Goal: Transaction & Acquisition: Purchase product/service

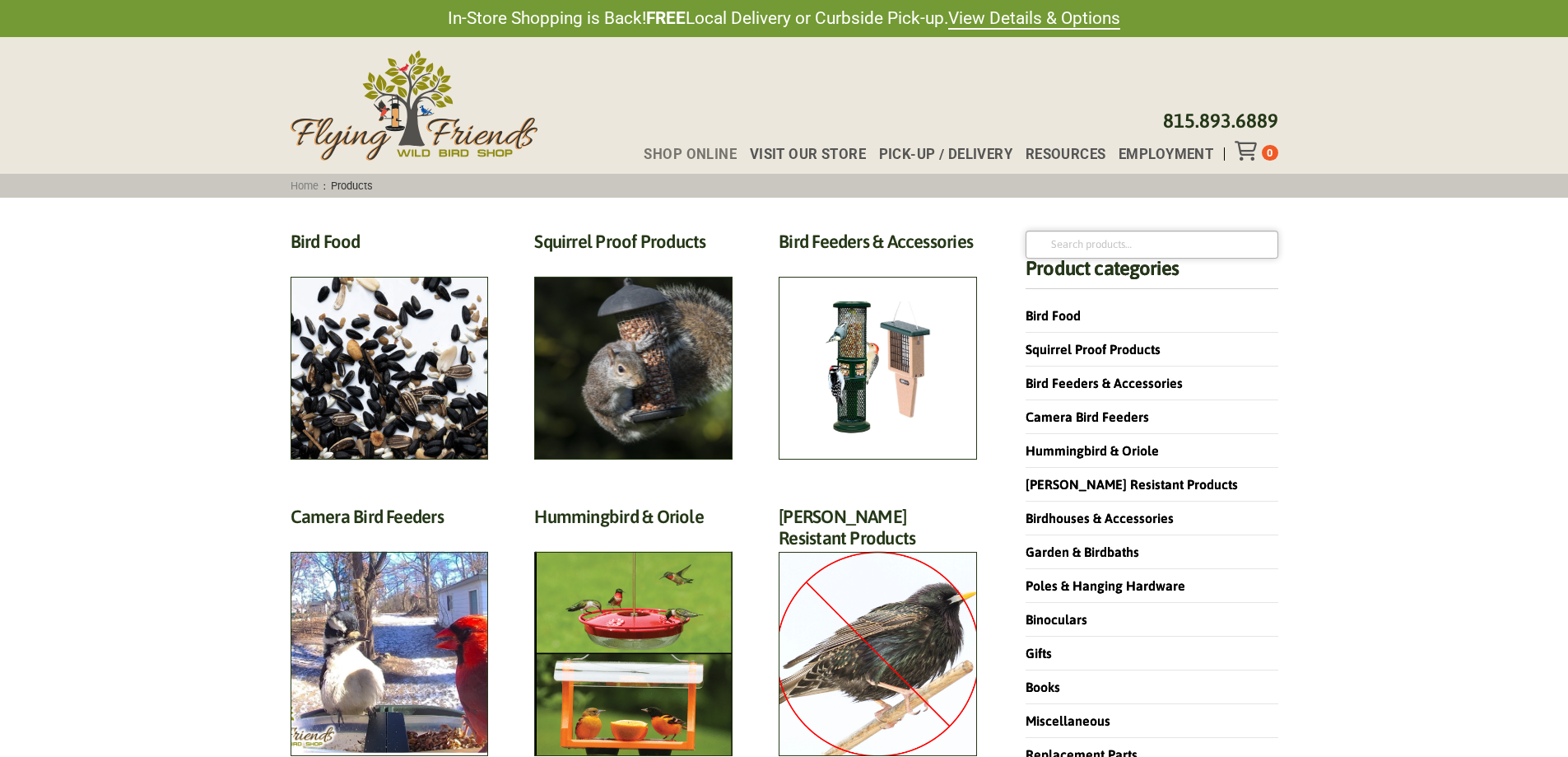
click at [1095, 246] on input "Search for:" at bounding box center [1151, 244] width 252 height 28
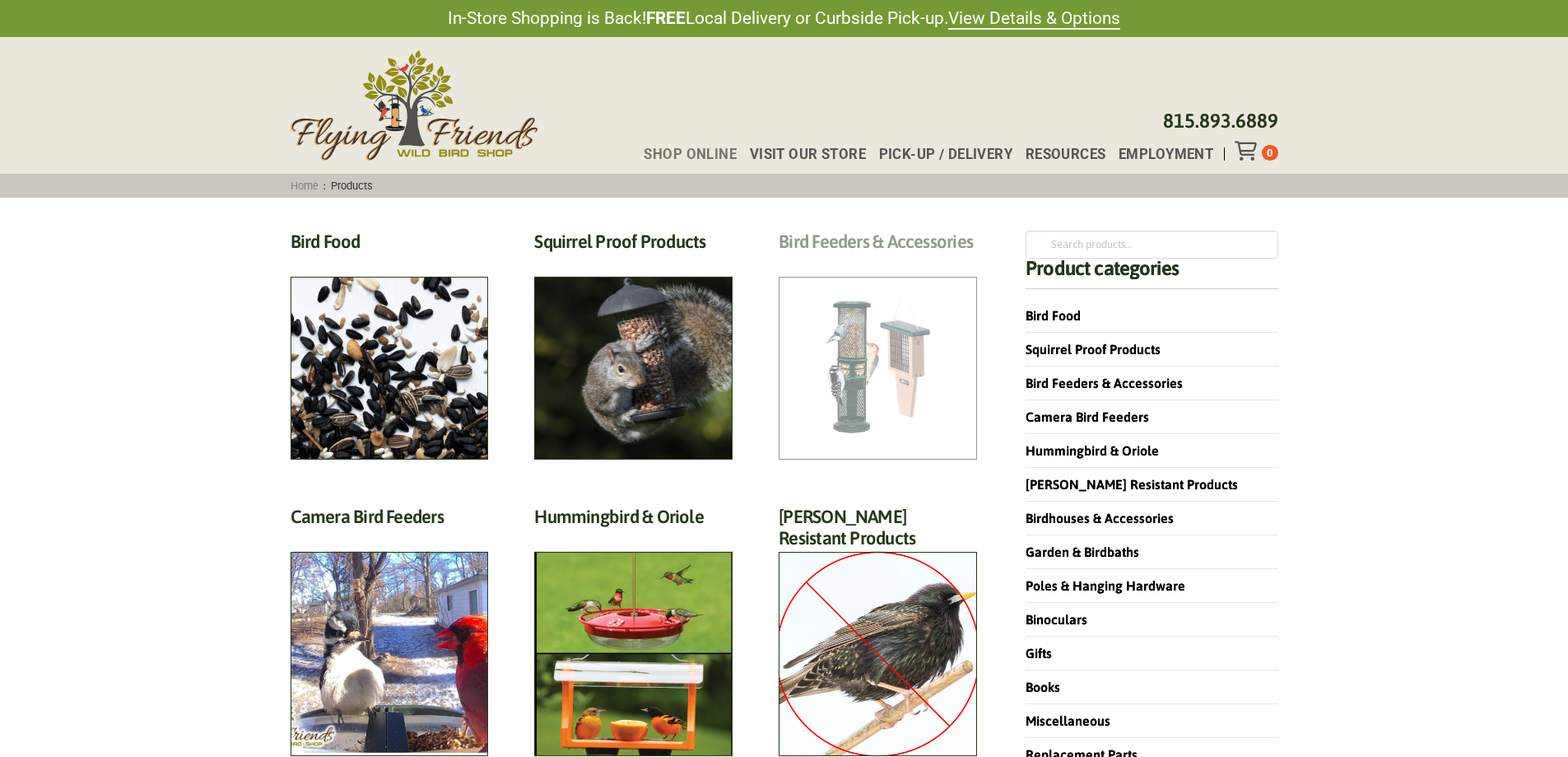
click at [915, 261] on h2 "Bird Feeders & Accessories (172)" at bounding box center [877, 245] width 199 height 31
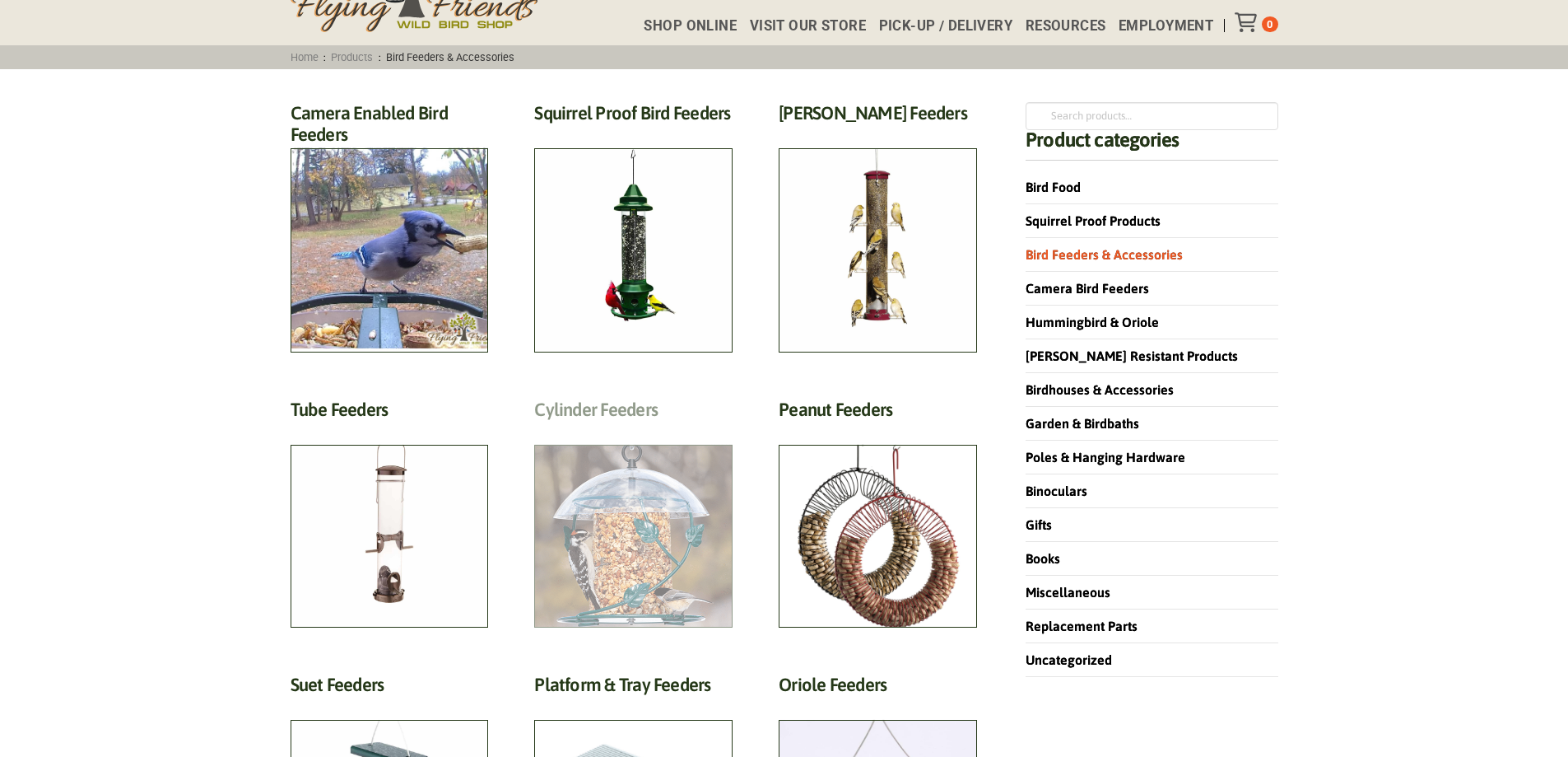
scroll to position [165, 0]
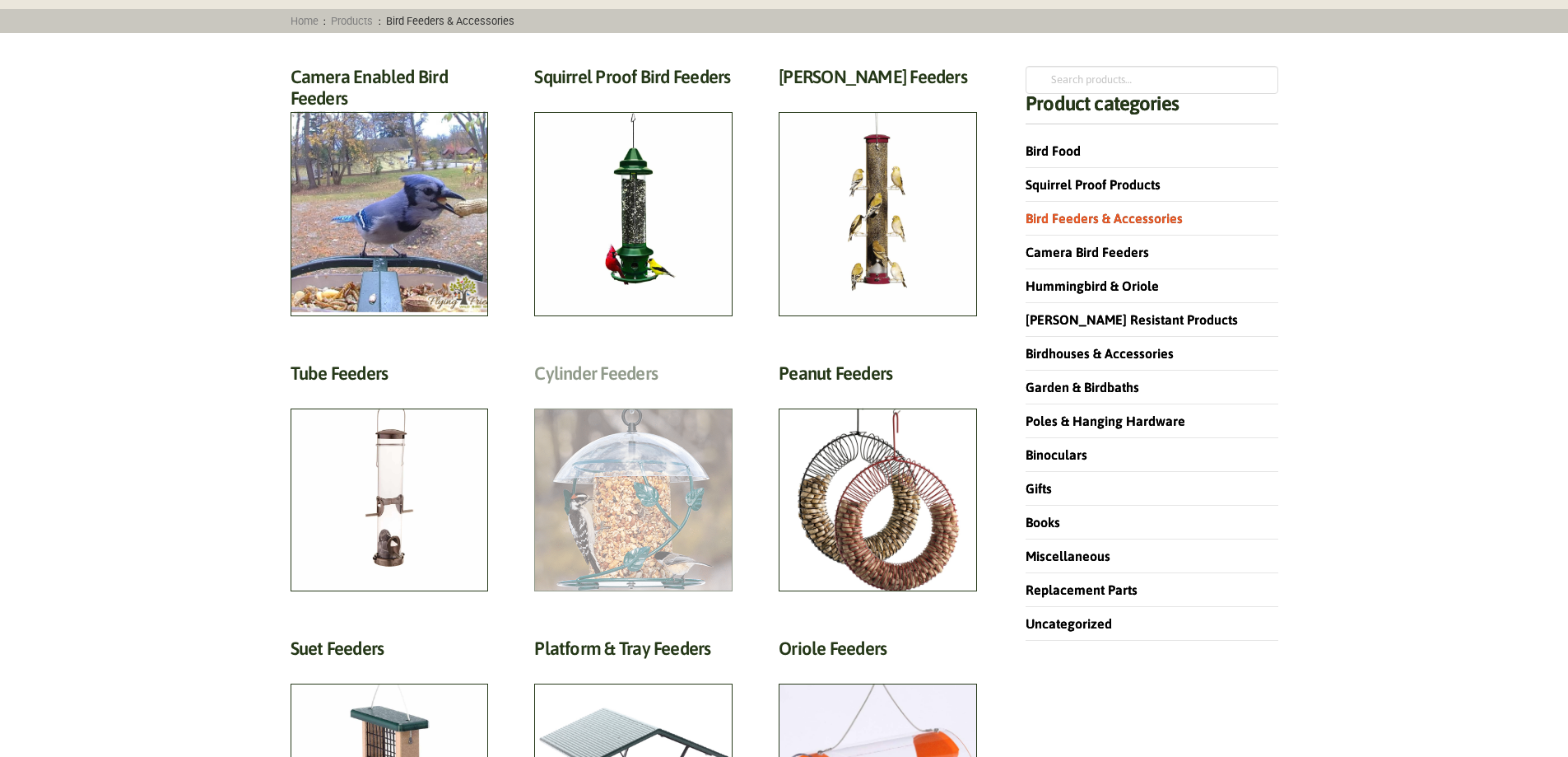
click at [687, 392] on h2 "Cylinder Feeders (5)" at bounding box center [633, 378] width 199 height 31
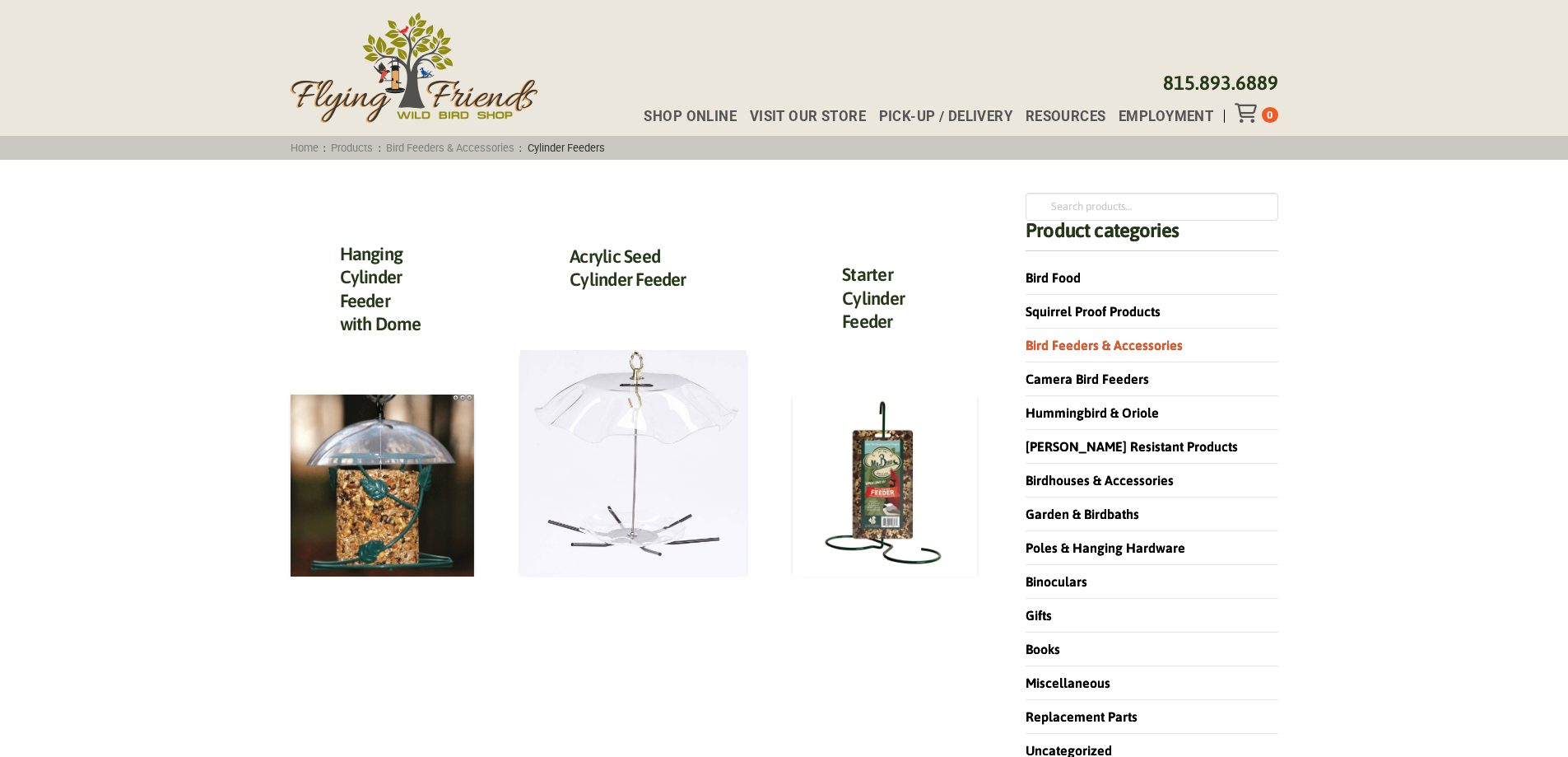
scroll to position [247, 0]
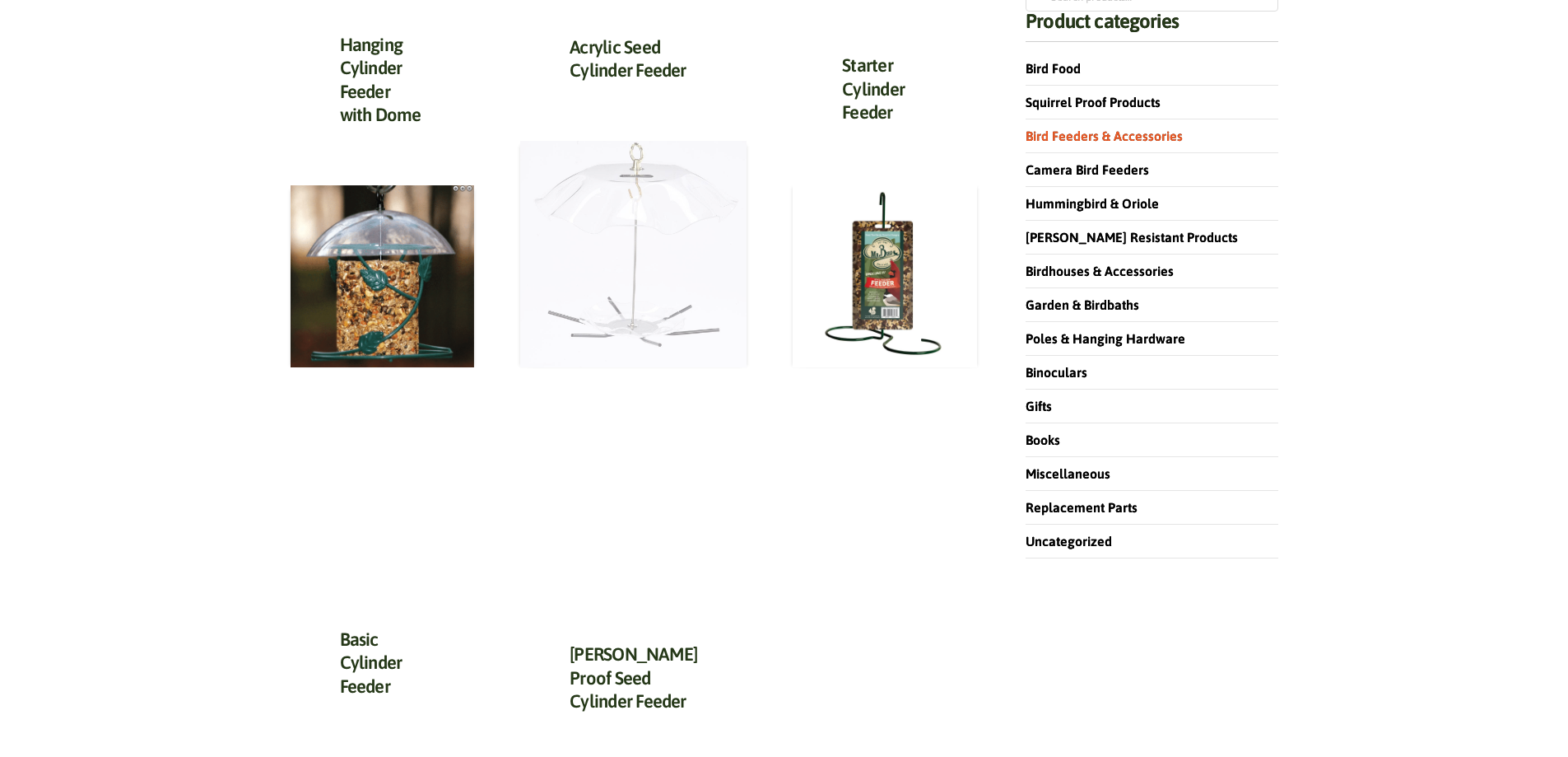
click at [715, 322] on img at bounding box center [633, 254] width 227 height 227
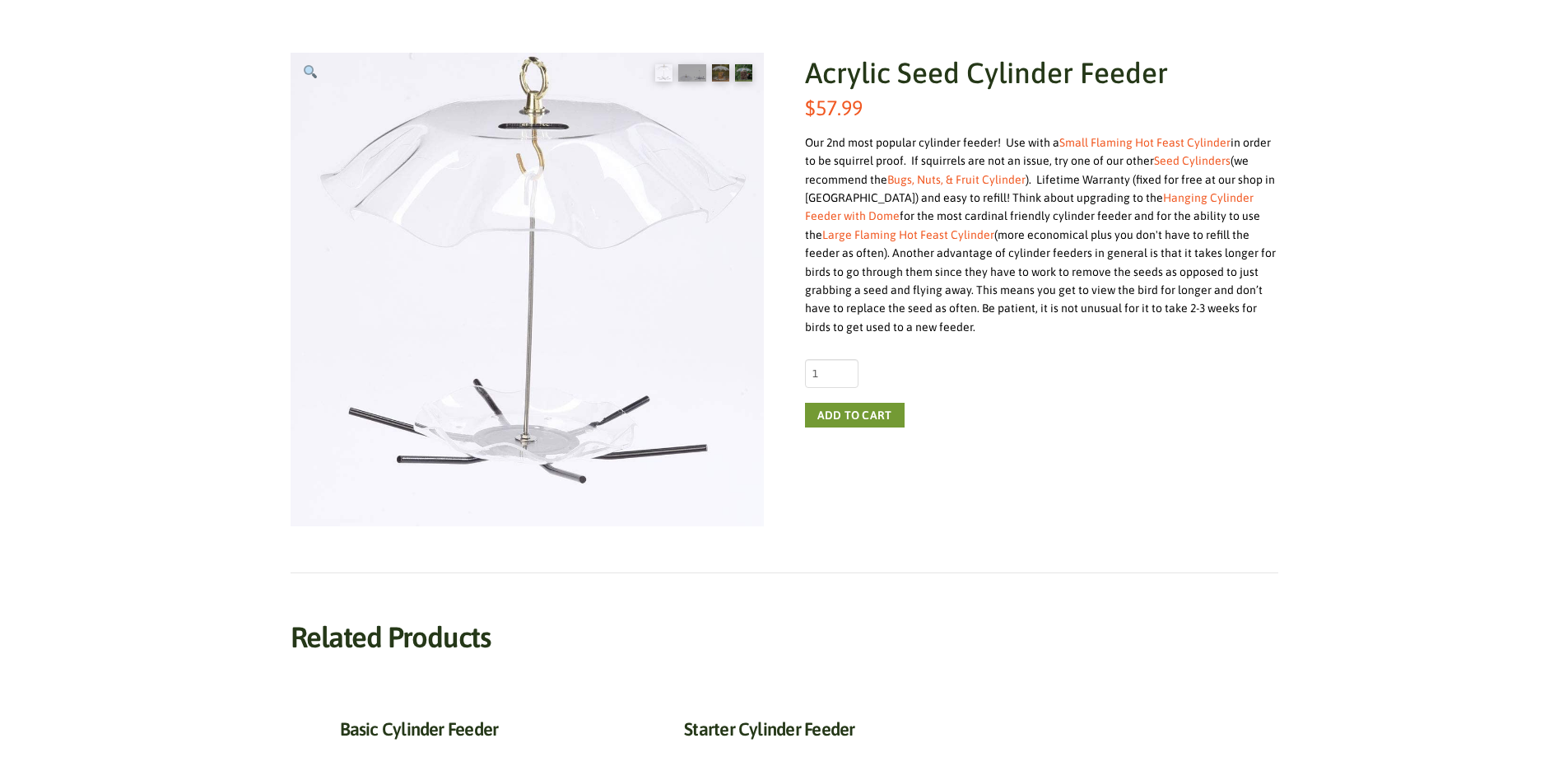
scroll to position [247, 0]
click at [720, 78] on img at bounding box center [721, 74] width 18 height 18
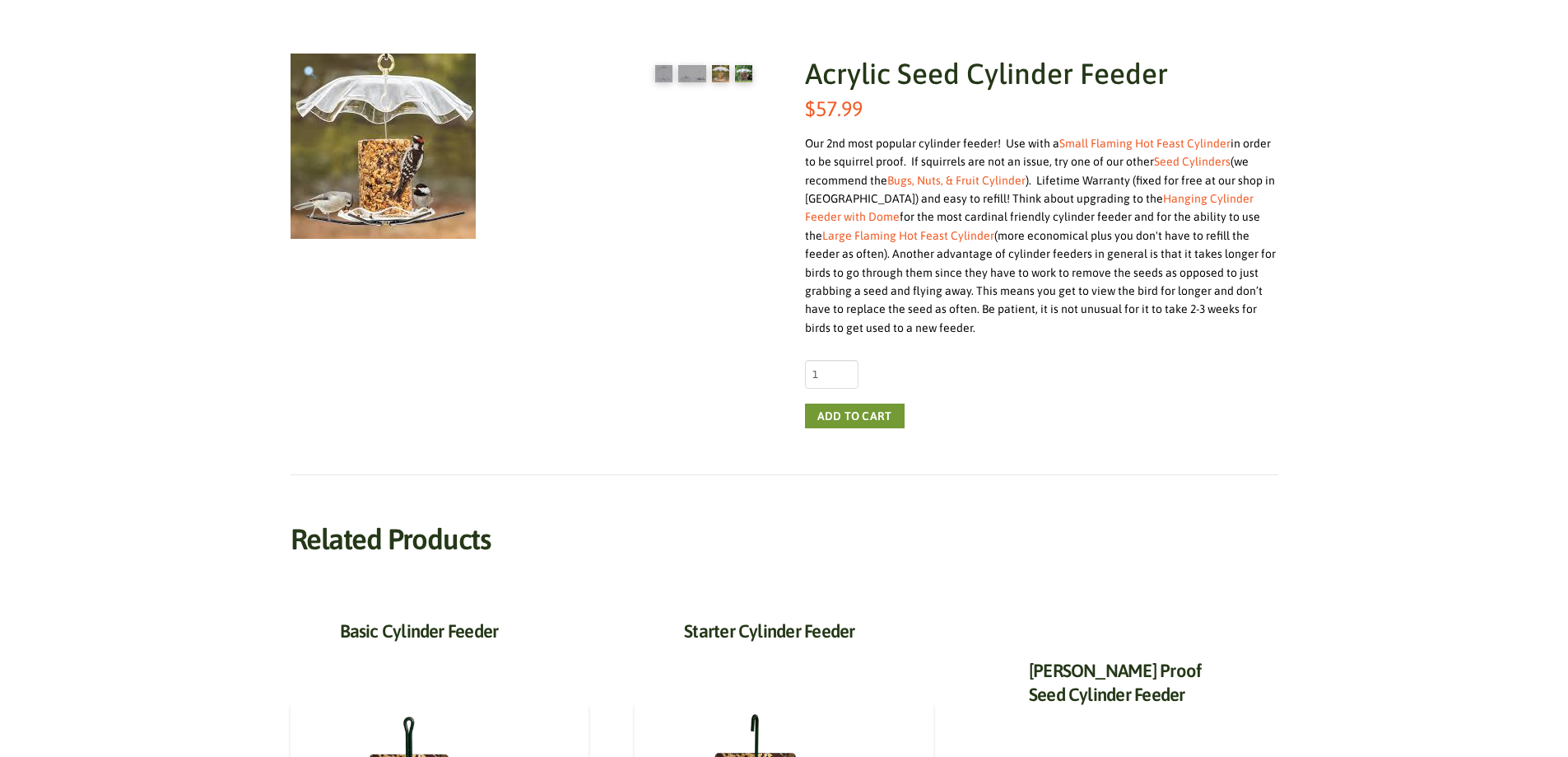
click at [743, 77] on img at bounding box center [744, 74] width 18 height 18
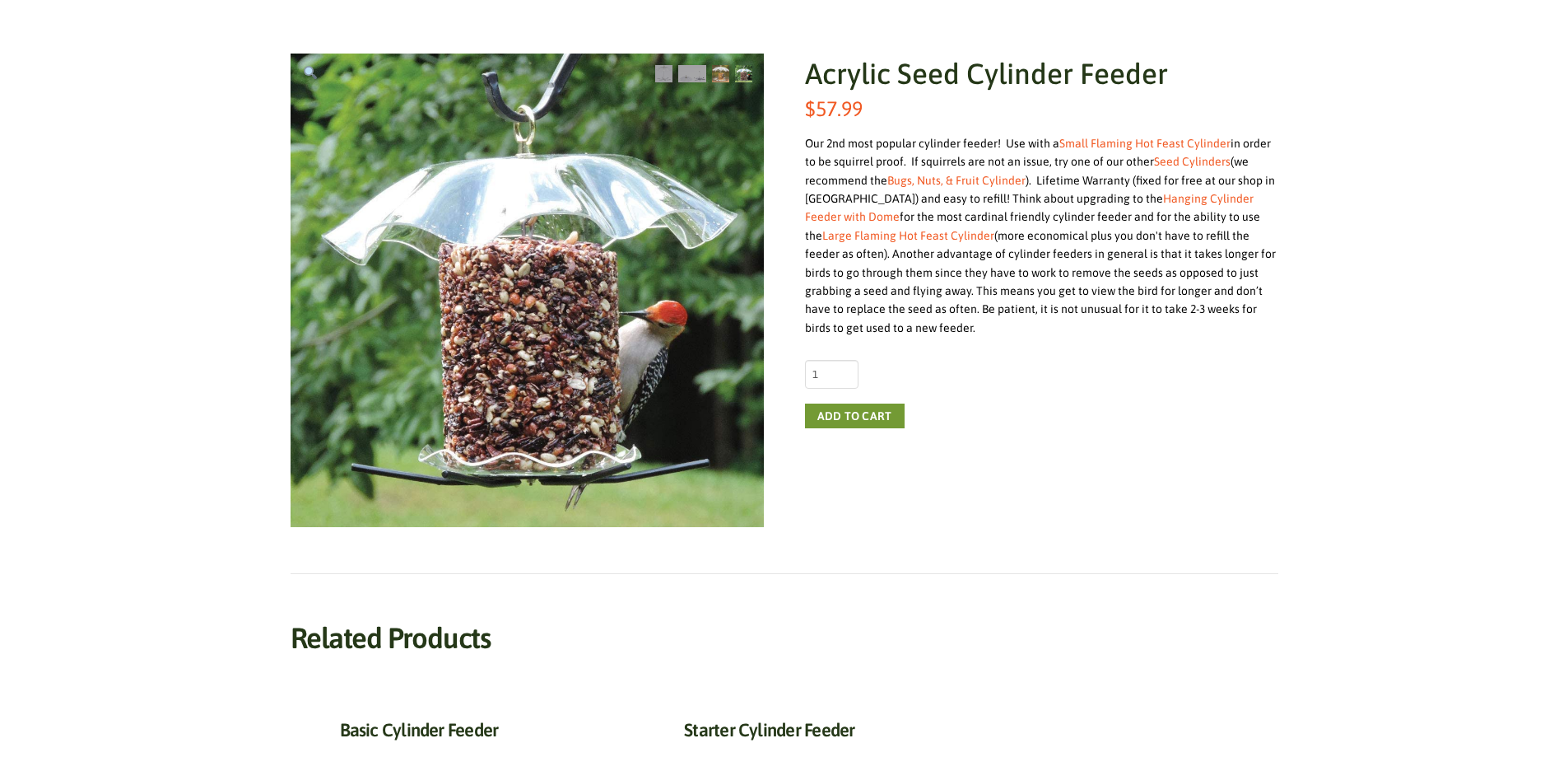
click at [715, 72] on img at bounding box center [721, 74] width 18 height 18
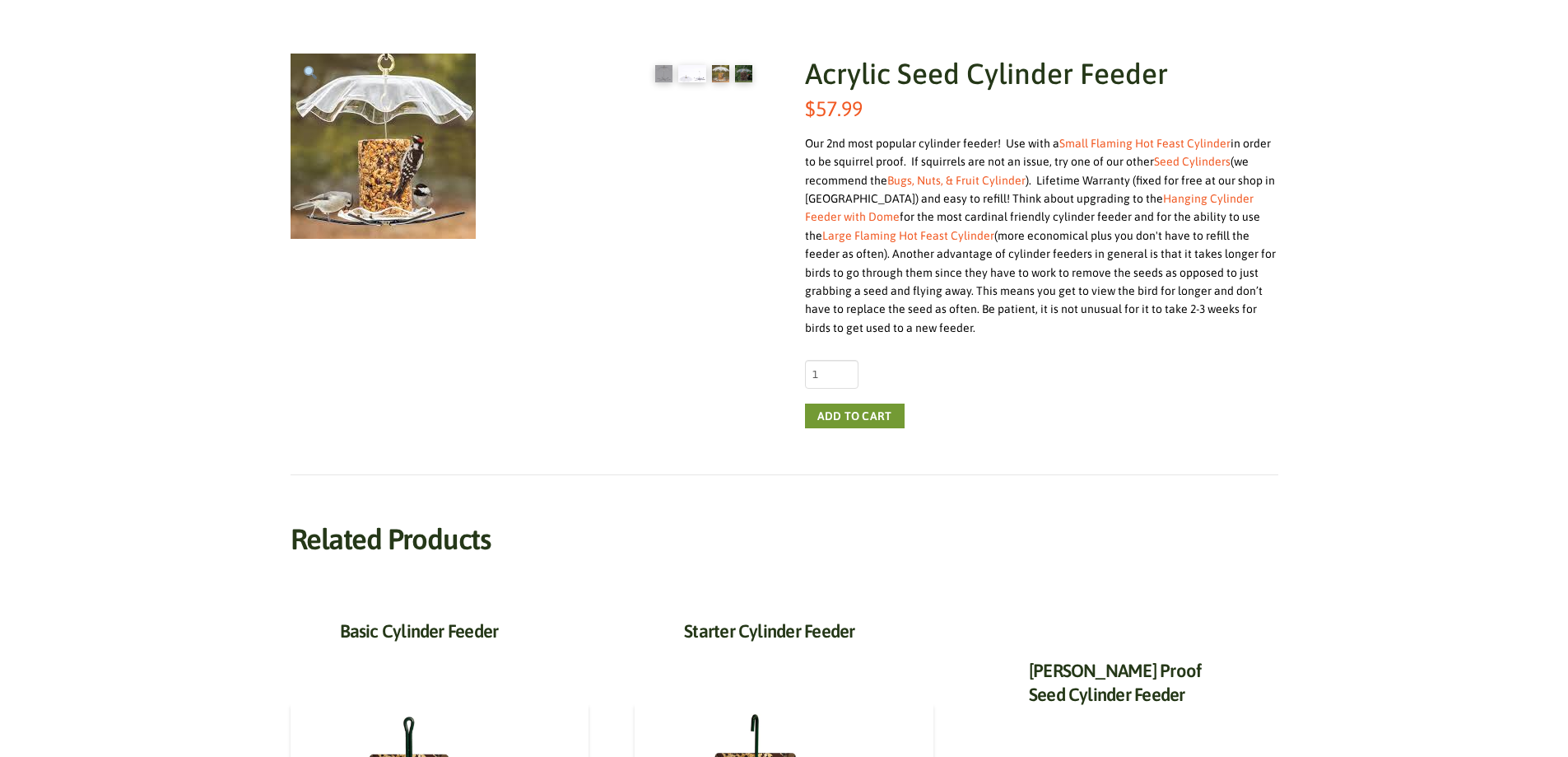
click at [695, 67] on img at bounding box center [693, 74] width 28 height 18
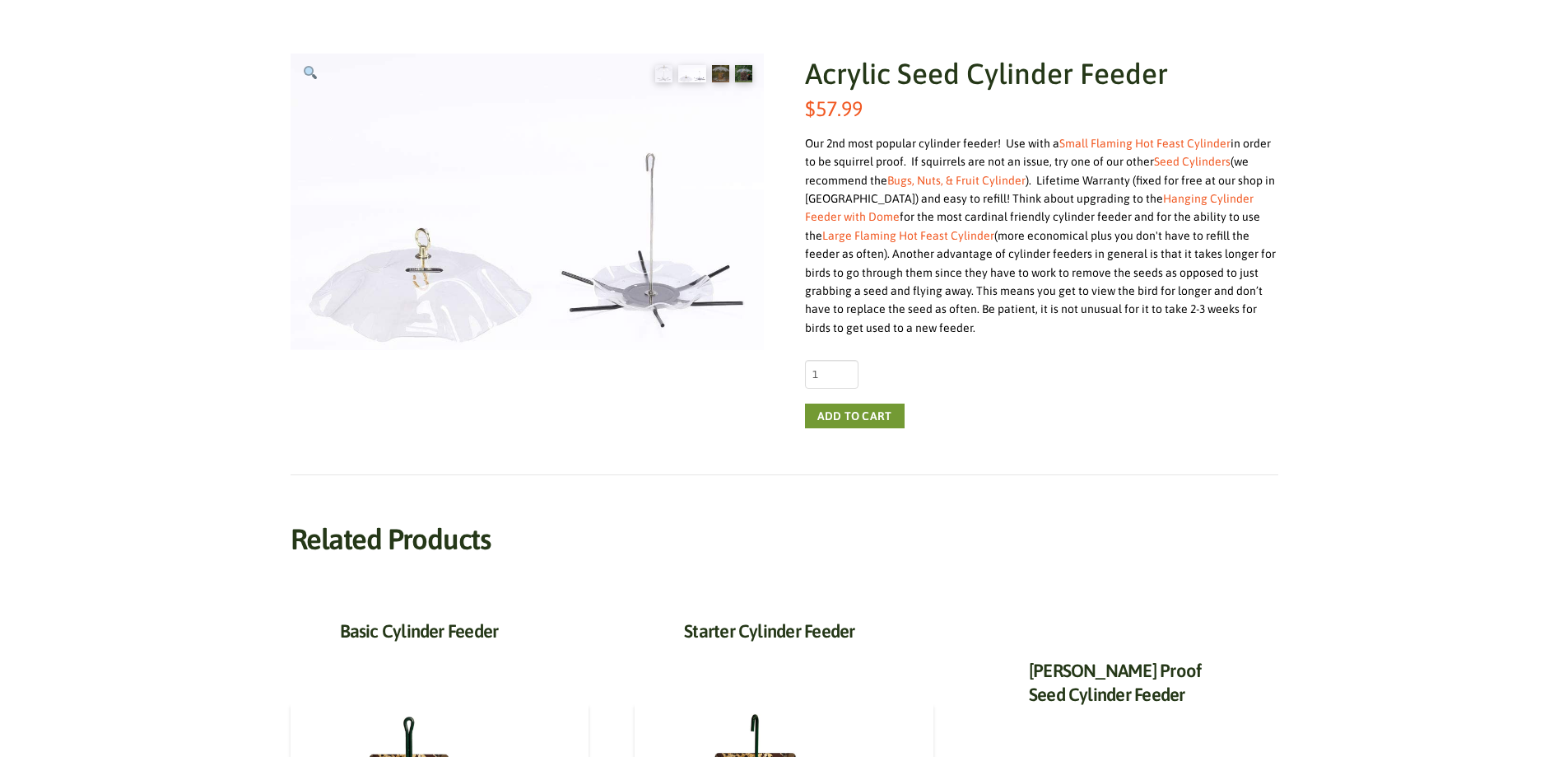
click at [661, 76] on img at bounding box center [664, 74] width 18 height 18
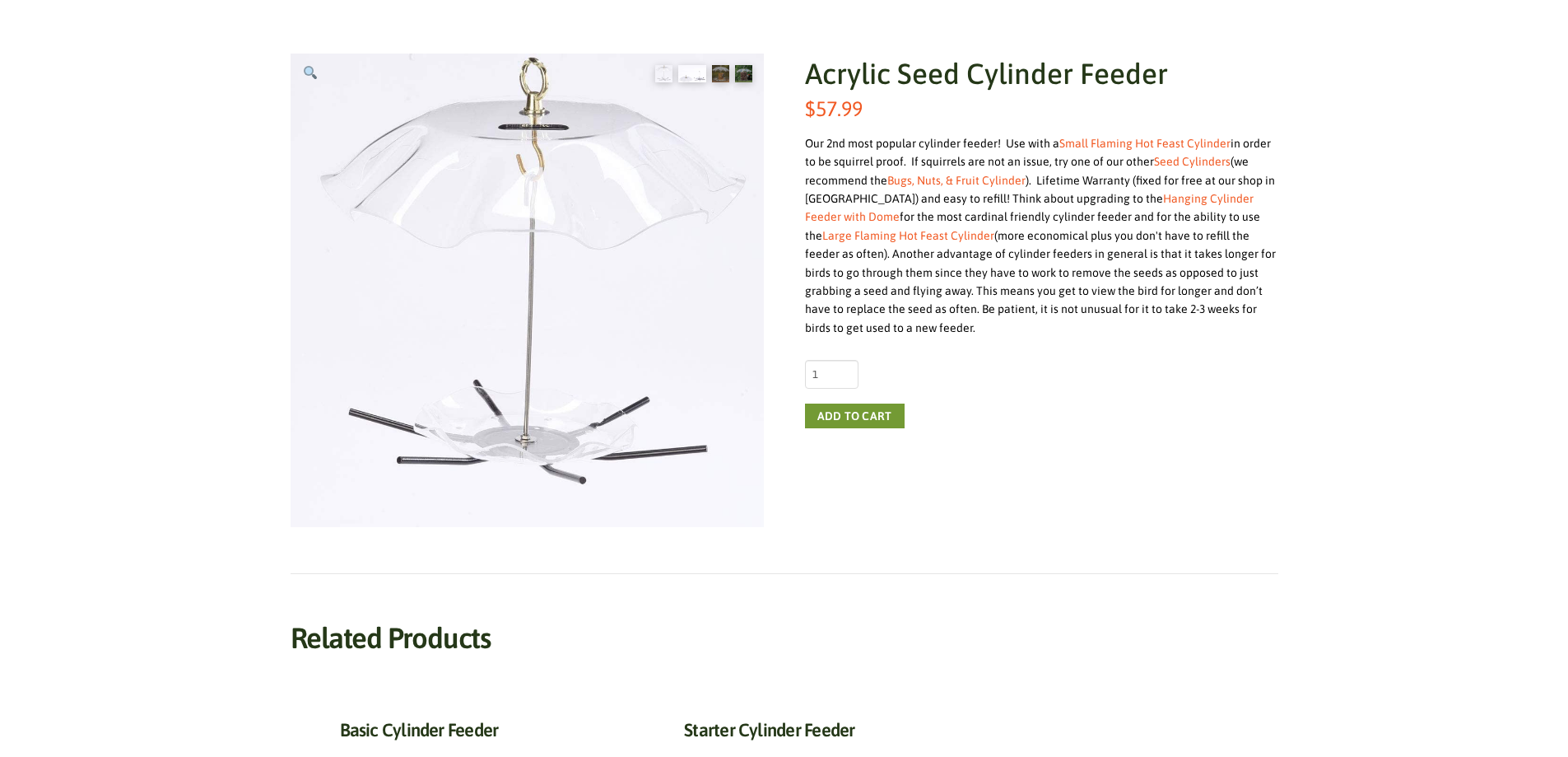
click at [700, 74] on img at bounding box center [693, 74] width 28 height 18
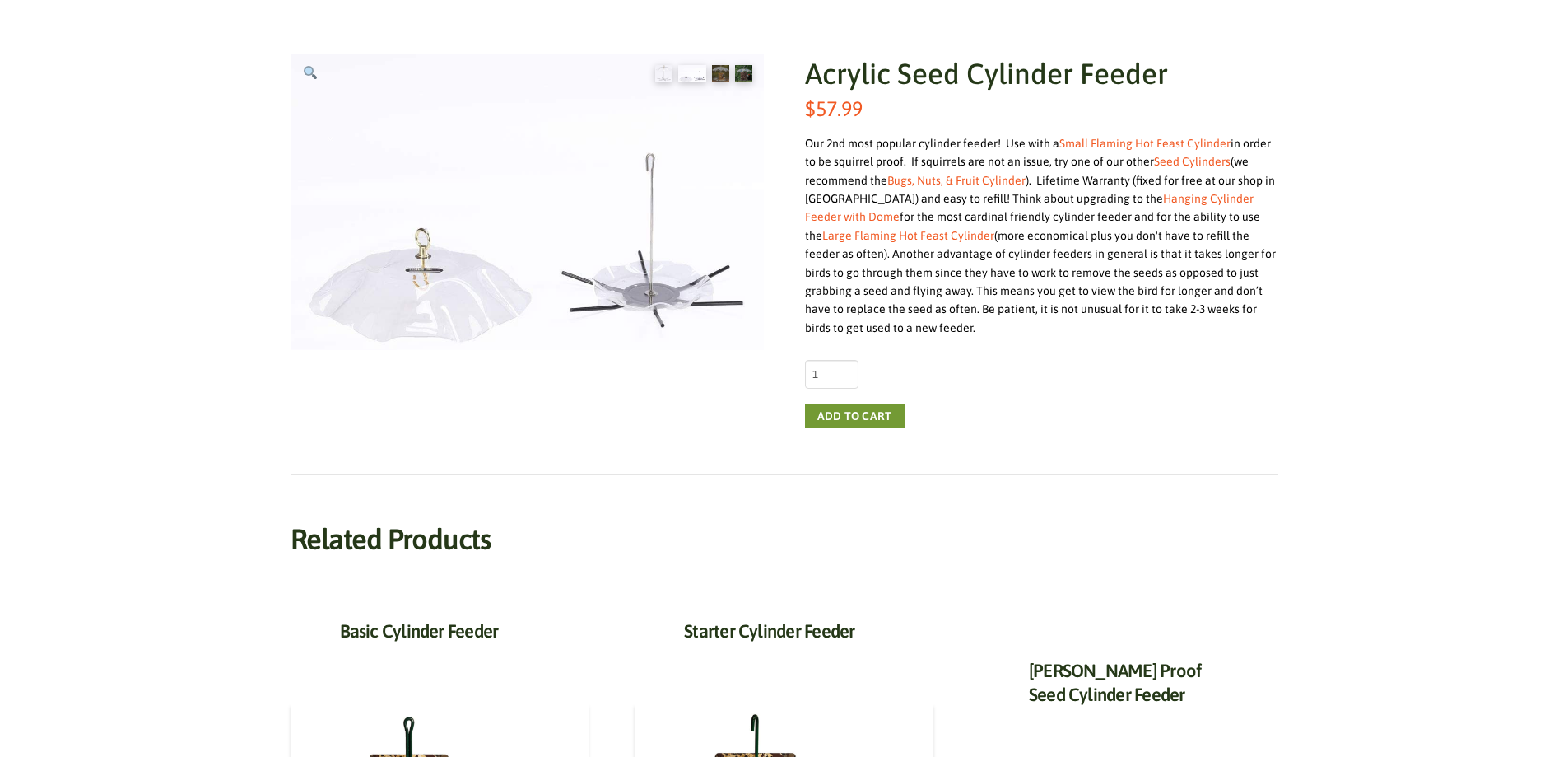
click at [667, 71] on img at bounding box center [664, 74] width 18 height 18
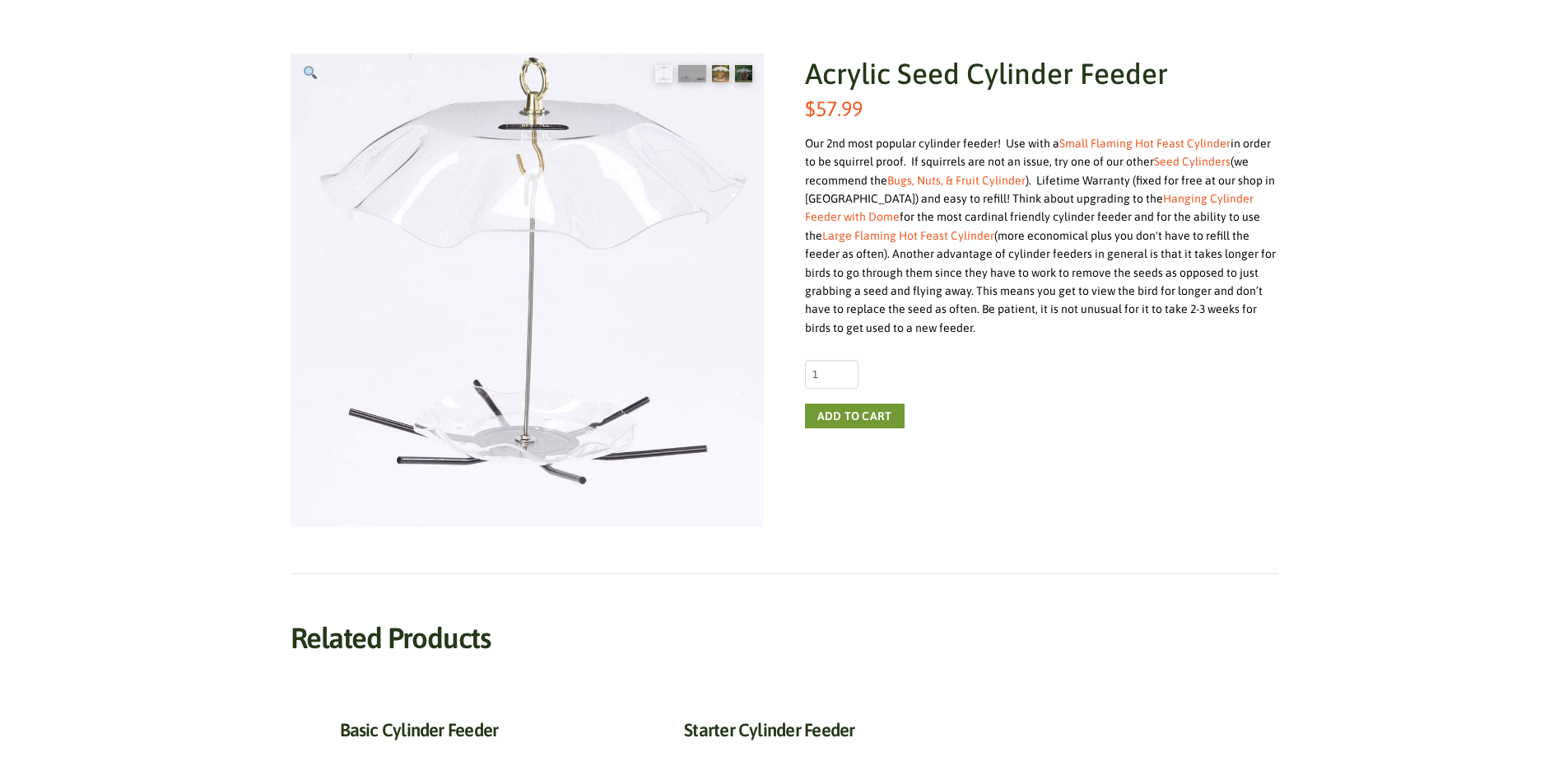
click at [722, 80] on img at bounding box center [721, 74] width 18 height 18
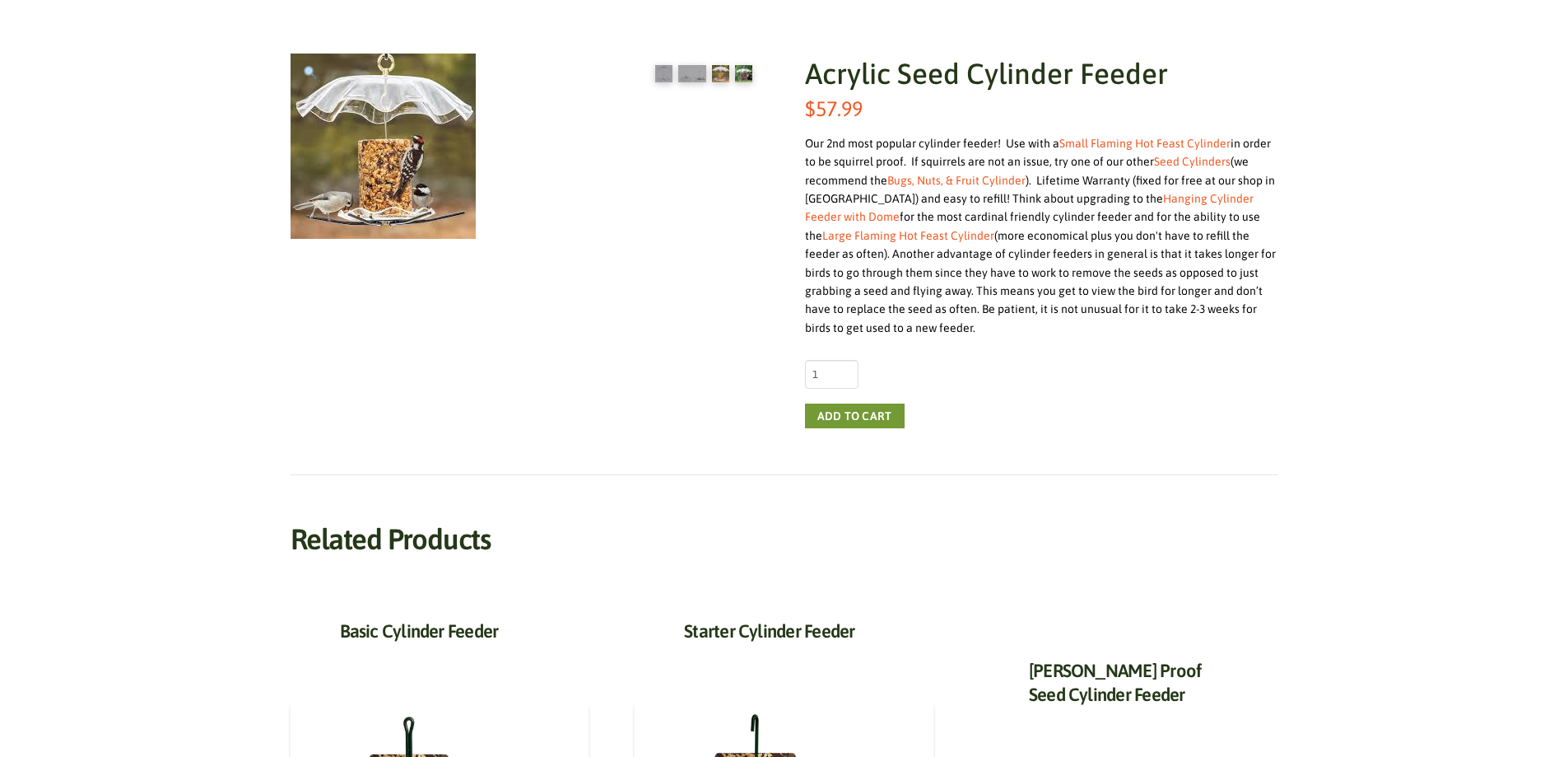
click at [740, 73] on img at bounding box center [744, 74] width 18 height 18
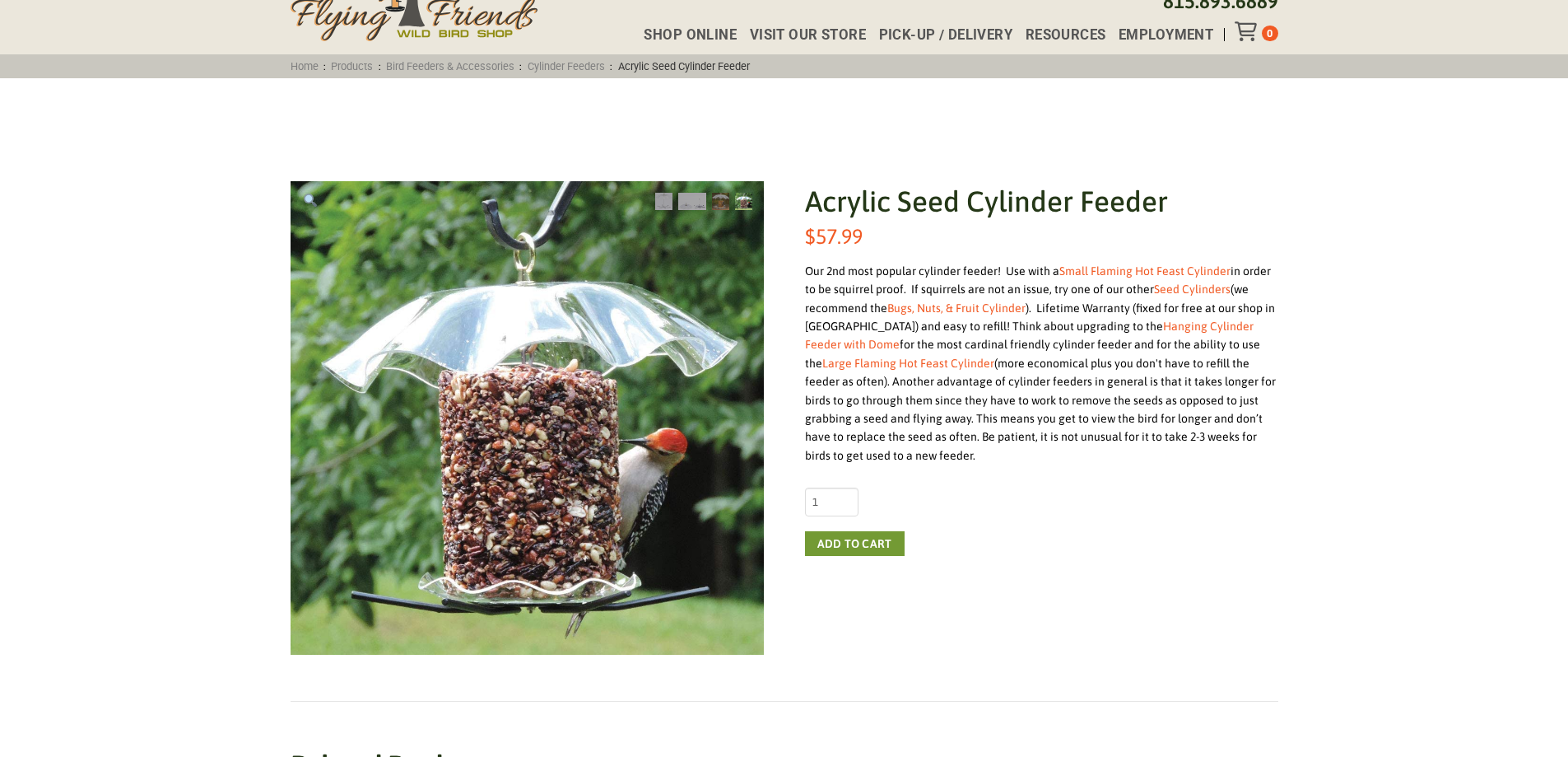
scroll to position [82, 0]
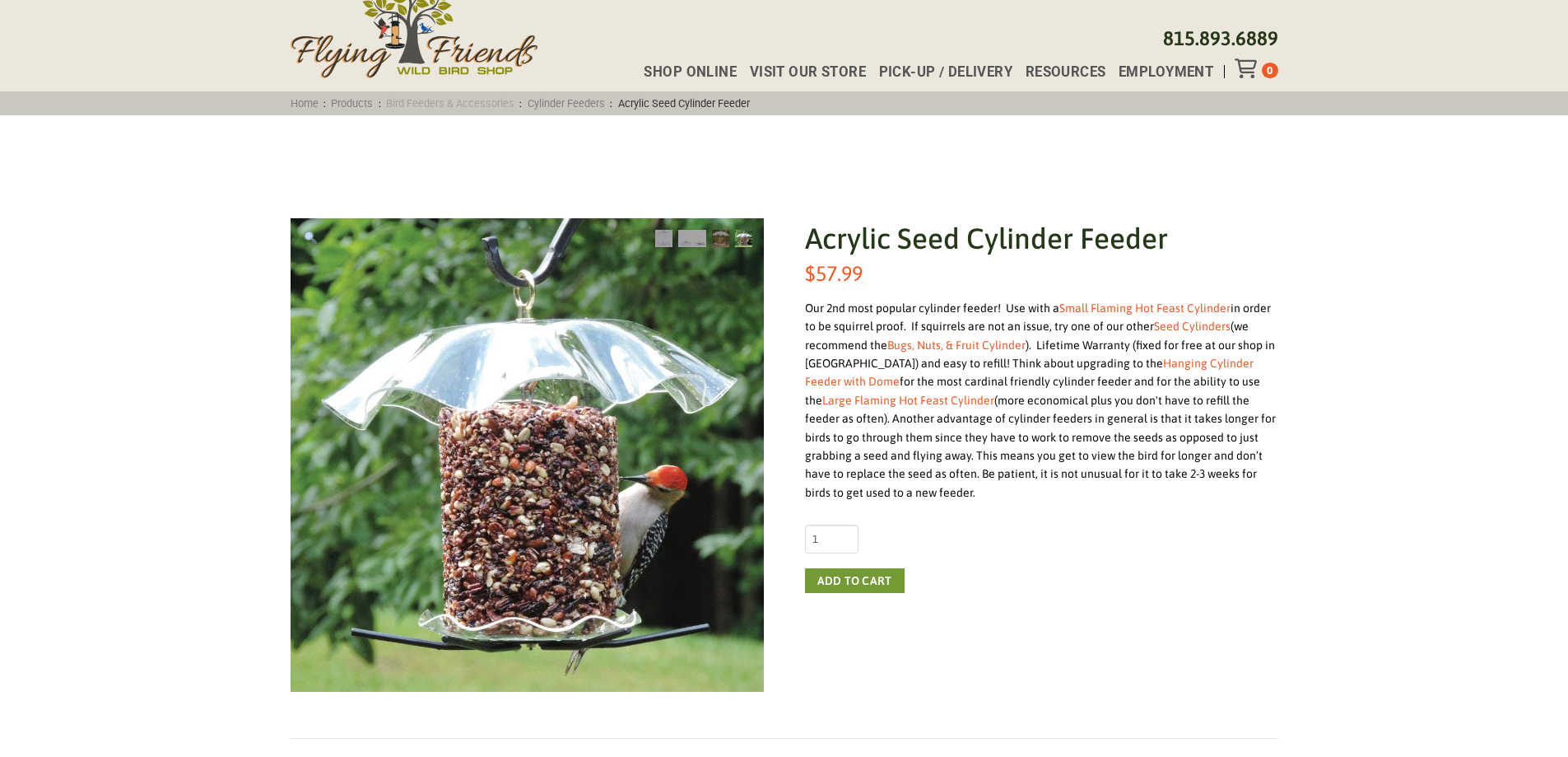
click at [470, 104] on link "Bird Feeders & Accessories" at bounding box center [450, 103] width 139 height 12
